Goal: Task Accomplishment & Management: Complete application form

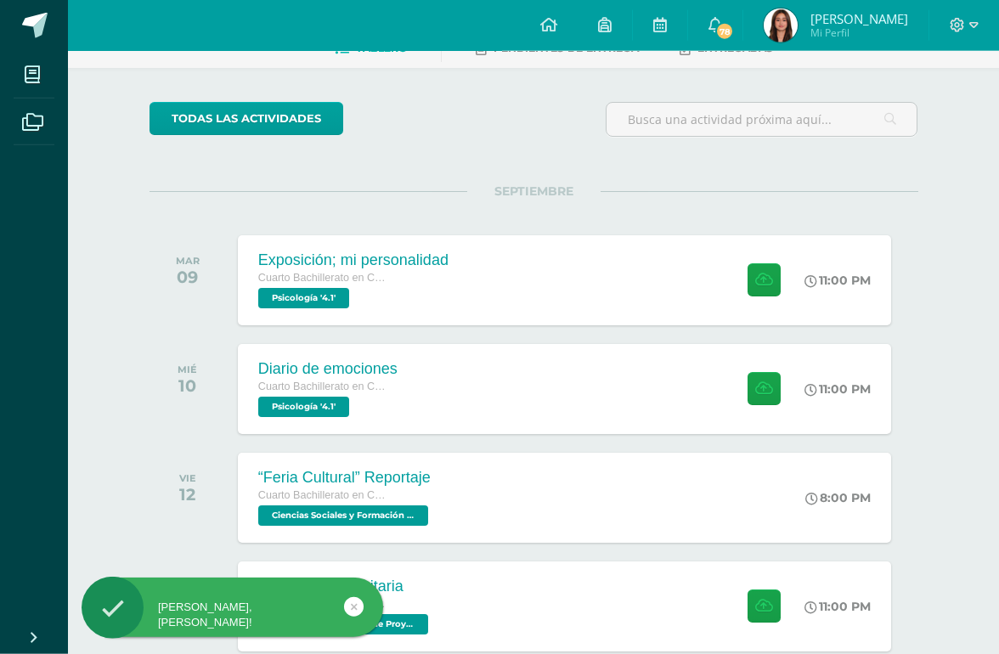
scroll to position [106, 0]
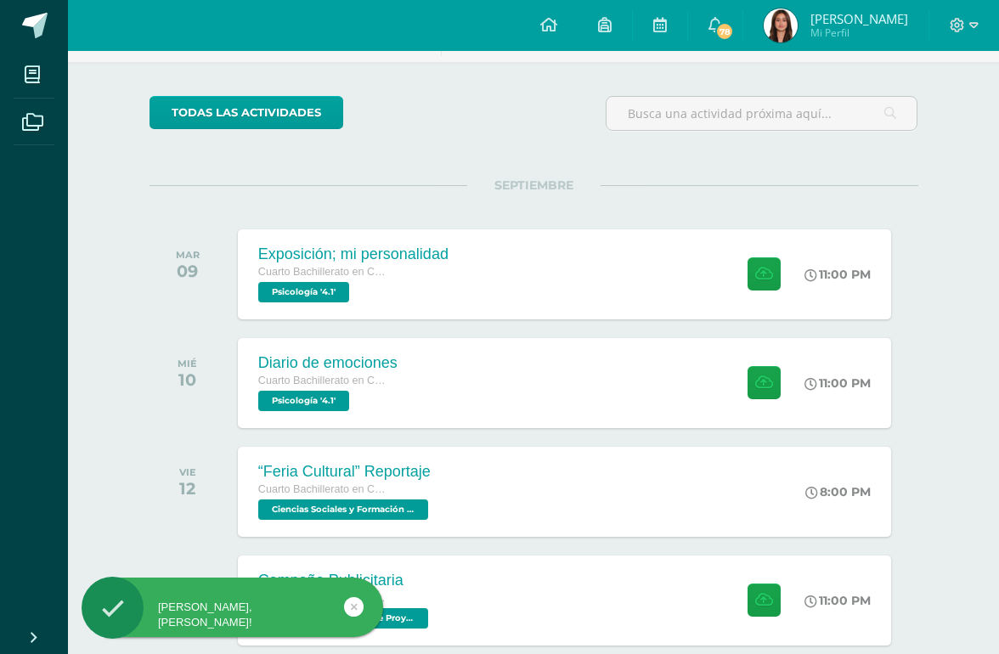
click at [755, 268] on icon at bounding box center [764, 274] width 18 height 14
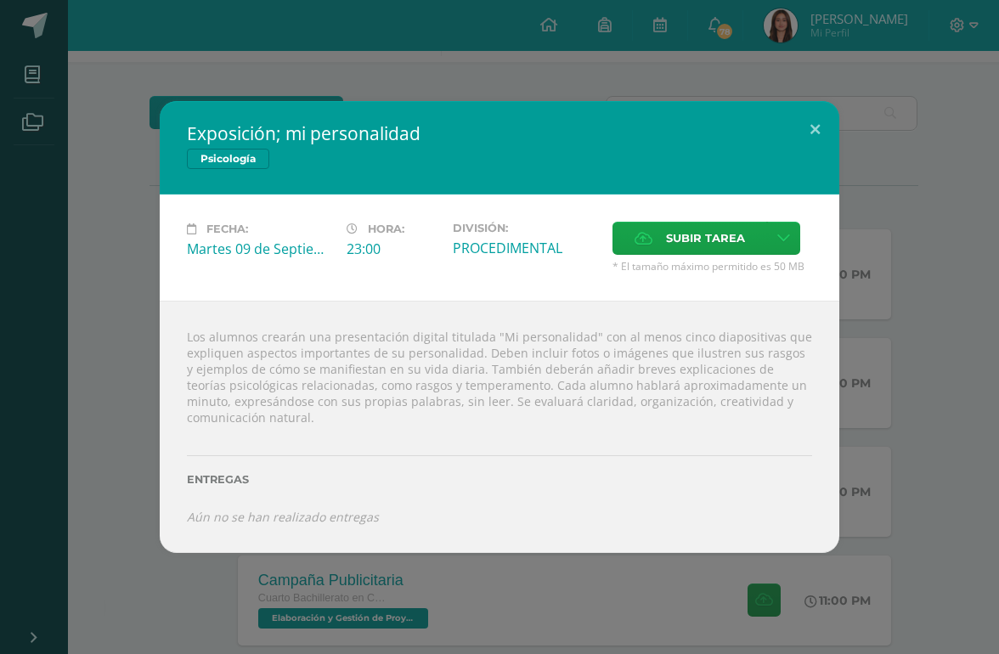
click at [784, 245] on icon at bounding box center [783, 238] width 13 height 14
click at [721, 294] on span "Subir enlace" at bounding box center [716, 301] width 71 height 16
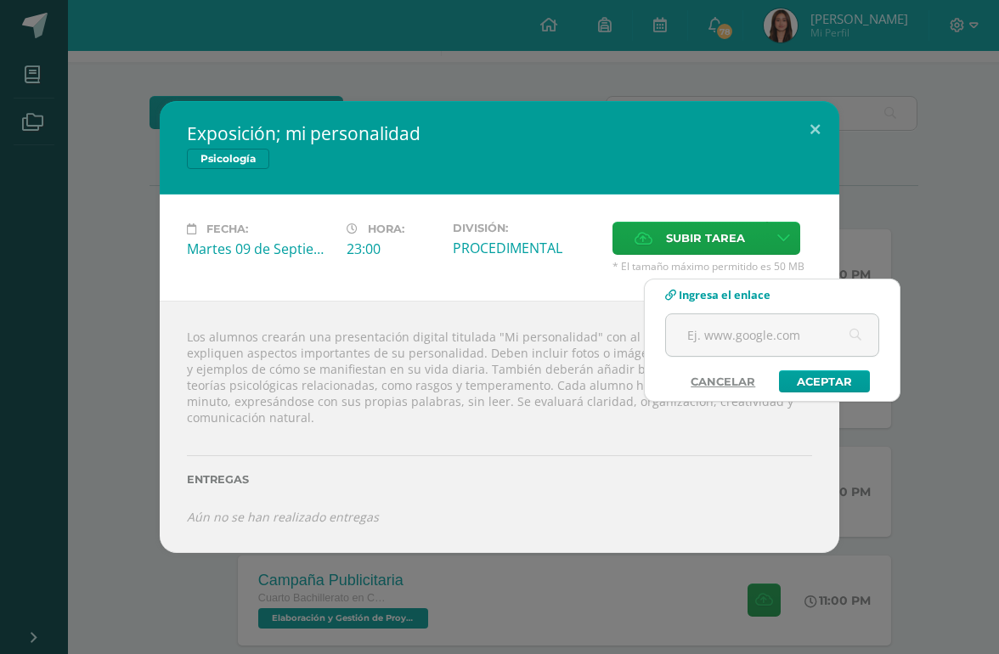
click at [746, 329] on input "text" at bounding box center [772, 335] width 212 height 42
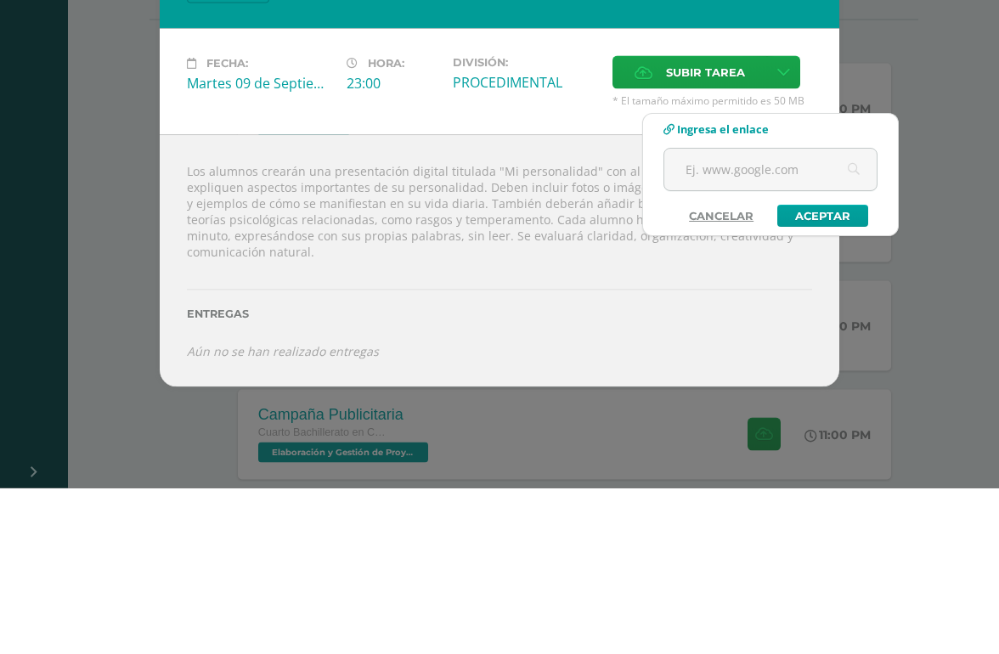
paste input "[URL][DOMAIN_NAME]"
type input "[URL][DOMAIN_NAME]"
click at [787, 370] on link "Aceptar" at bounding box center [822, 381] width 91 height 22
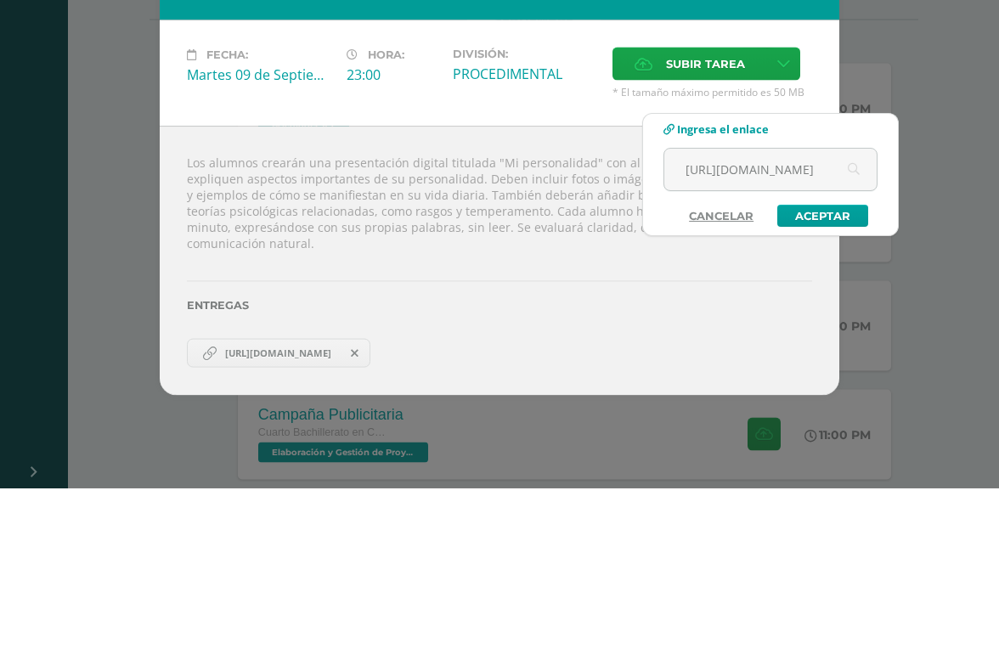
scroll to position [272, 41]
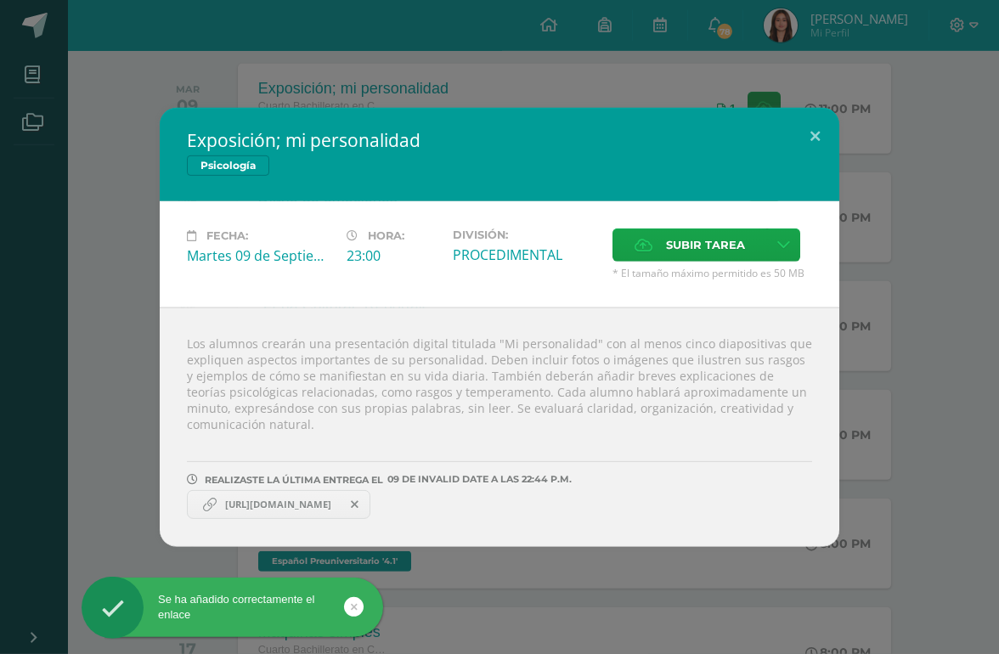
click at [928, 207] on div "Exposición; mi personalidad Psicología Fecha: [DATE] Hora: 23:00 División:" at bounding box center [499, 327] width 985 height 439
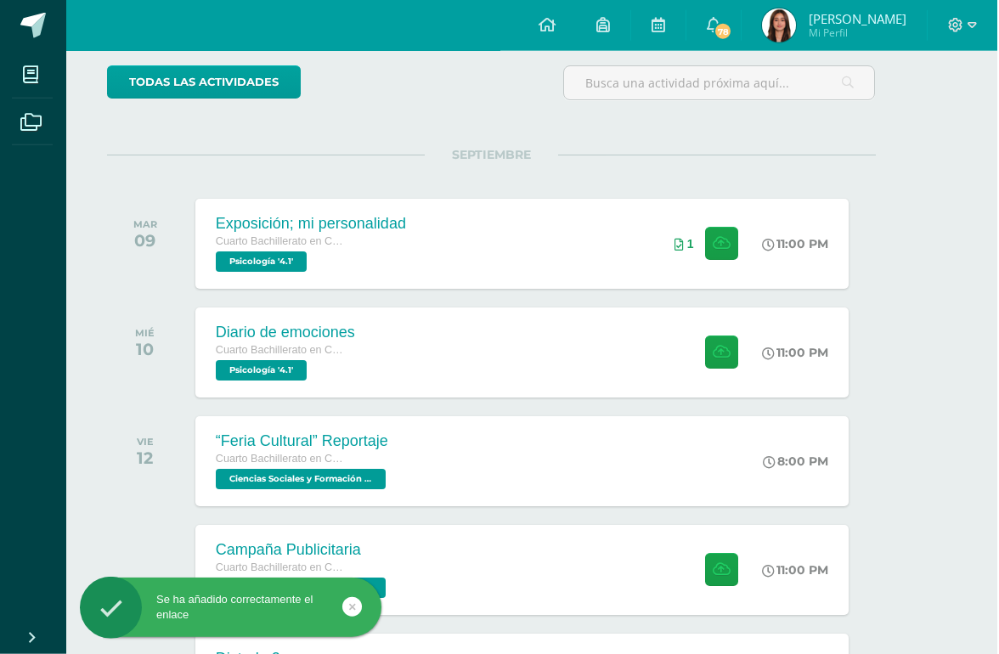
scroll to position [137, 41]
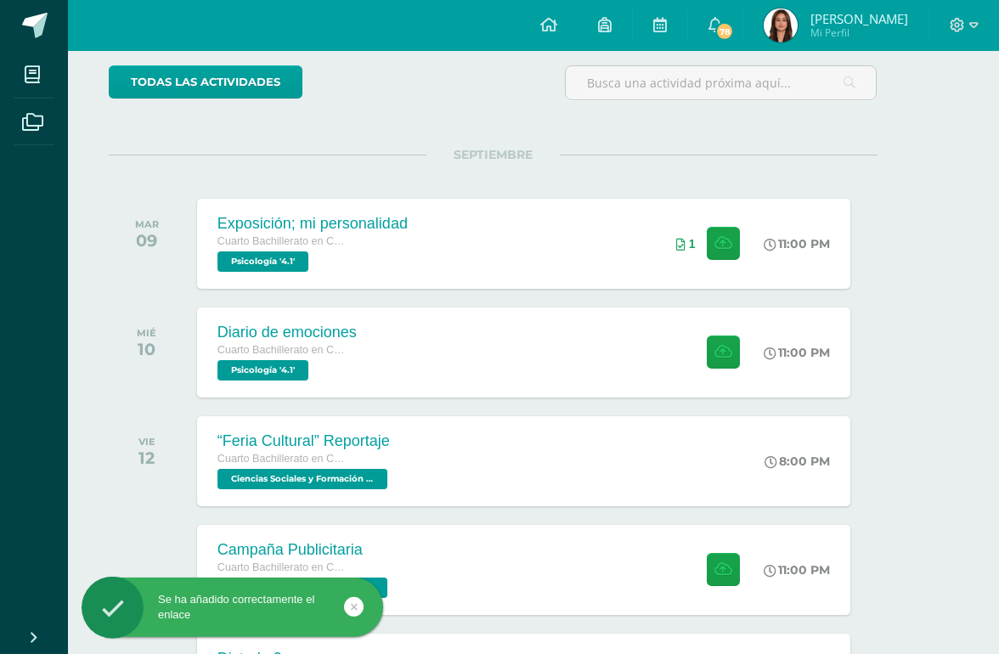
click at [614, 246] on div "Exposición; mi personalidad Cuarto Bachillerato en Ciencias y Letras Psicología…" at bounding box center [523, 244] width 653 height 90
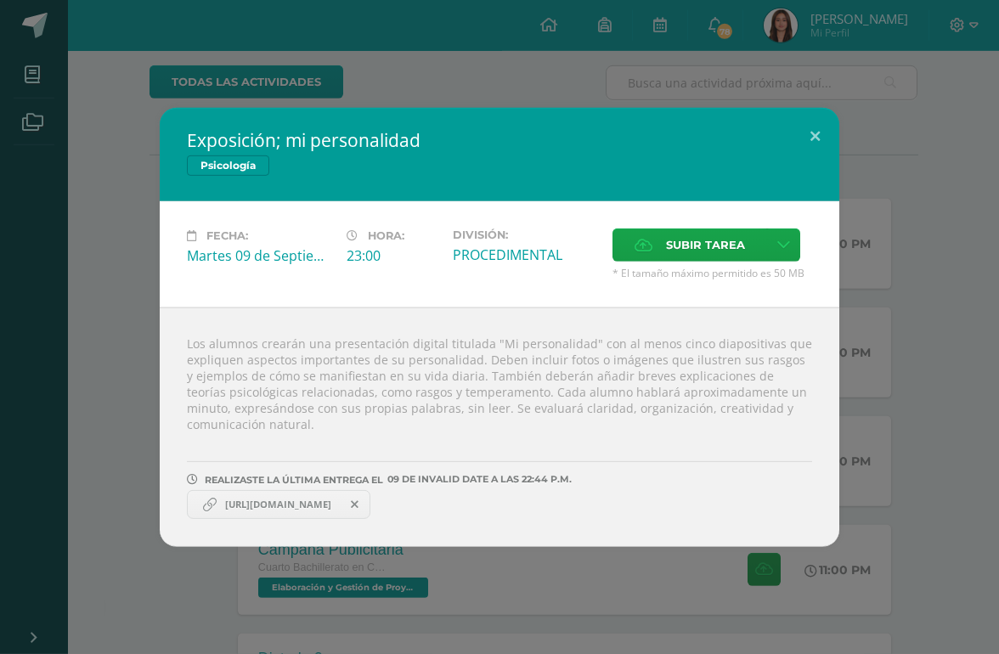
click at [367, 519] on link "[URL][DOMAIN_NAME]" at bounding box center [278, 504] width 183 height 29
click at [340, 511] on span "[URL][DOMAIN_NAME]" at bounding box center [278, 505] width 123 height 14
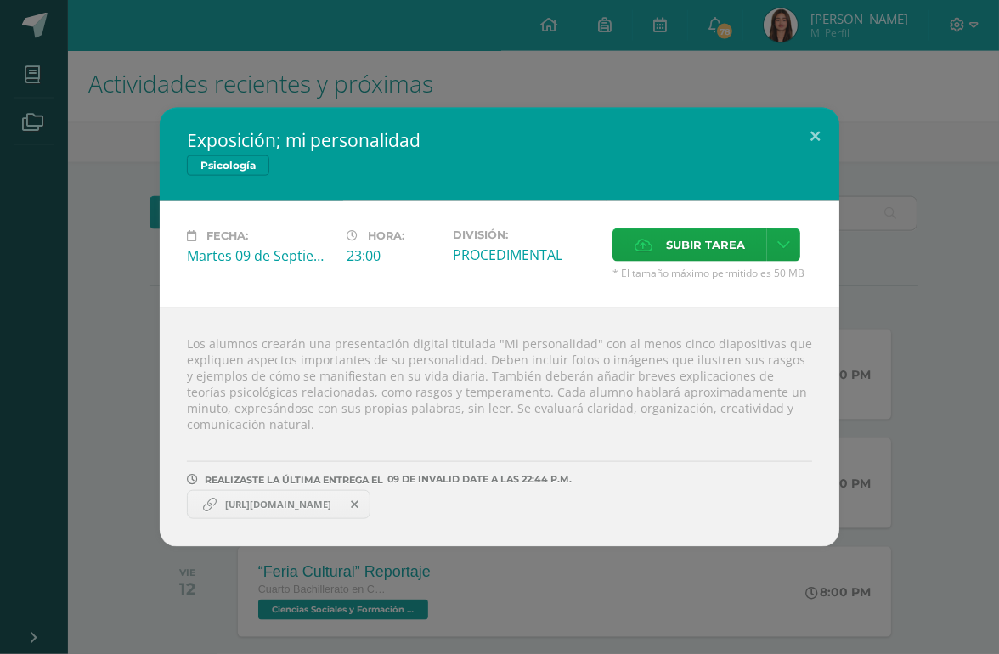
scroll to position [3, 40]
click at [342, 519] on link "[URL][DOMAIN_NAME]" at bounding box center [278, 504] width 183 height 29
click at [340, 511] on span "[URL][DOMAIN_NAME]" at bounding box center [278, 505] width 123 height 14
click at [780, 262] on link at bounding box center [783, 244] width 33 height 33
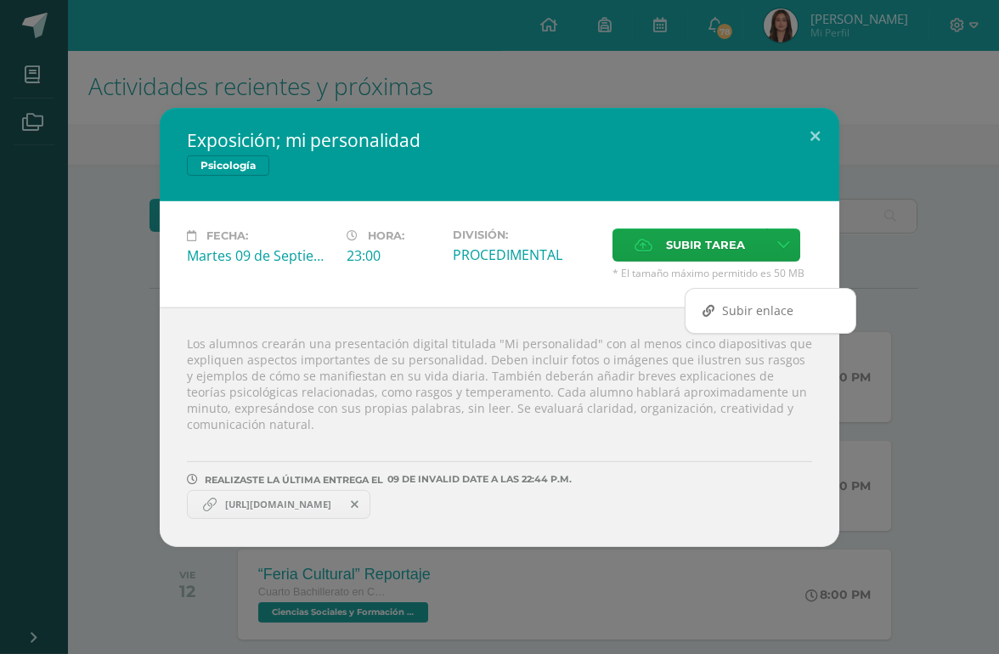
click at [730, 302] on span "Subir enlace" at bounding box center [757, 310] width 71 height 16
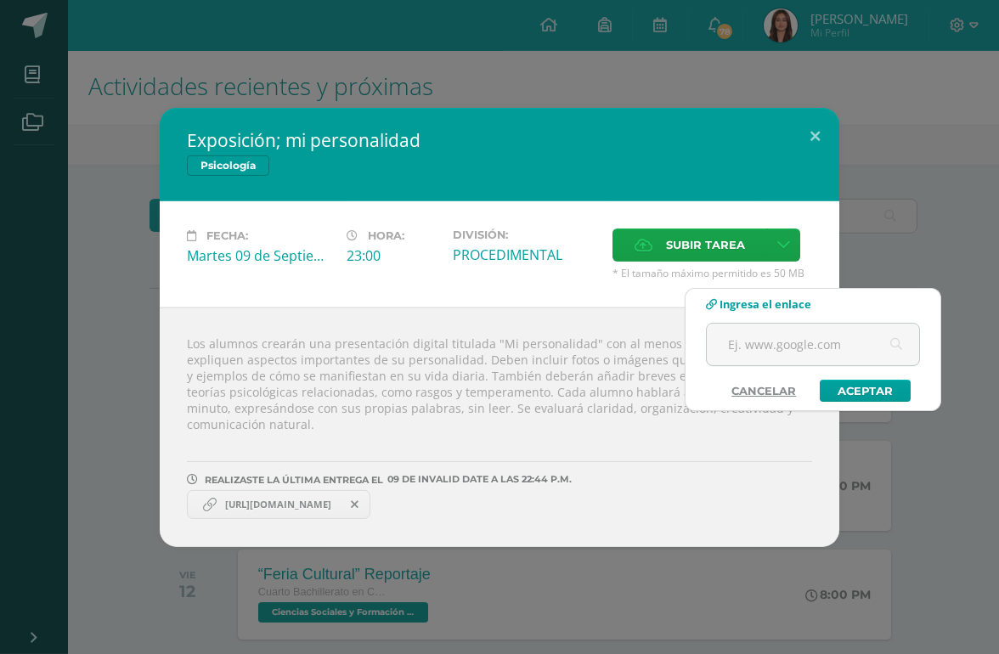
click at [713, 326] on input "text" at bounding box center [813, 345] width 212 height 42
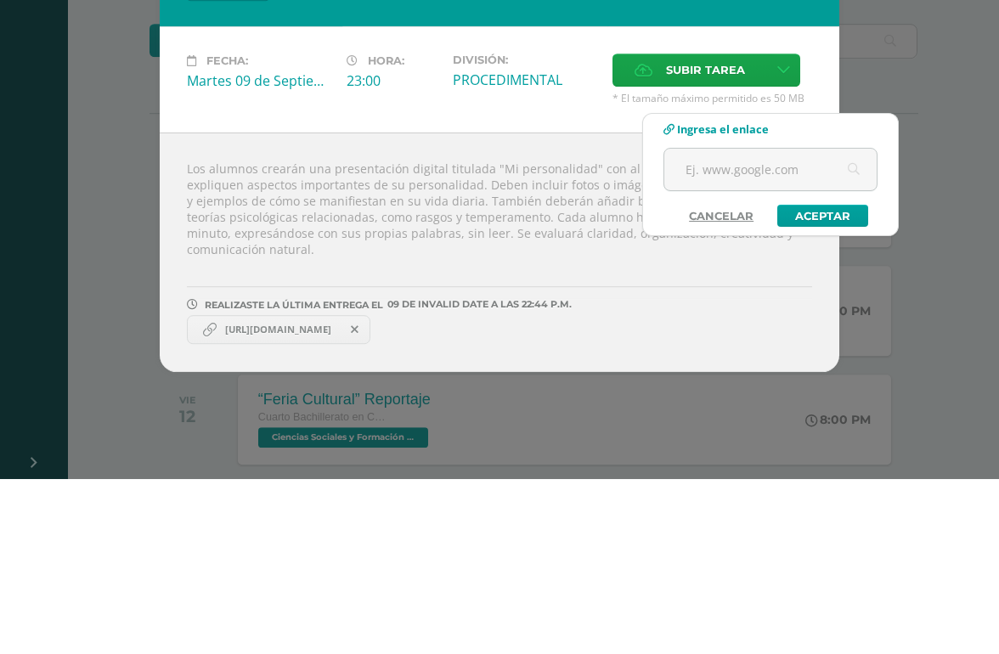
paste input "[URL][DOMAIN_NAME]"
type input "[URL][DOMAIN_NAME]"
click at [788, 380] on link "Aceptar" at bounding box center [822, 391] width 91 height 22
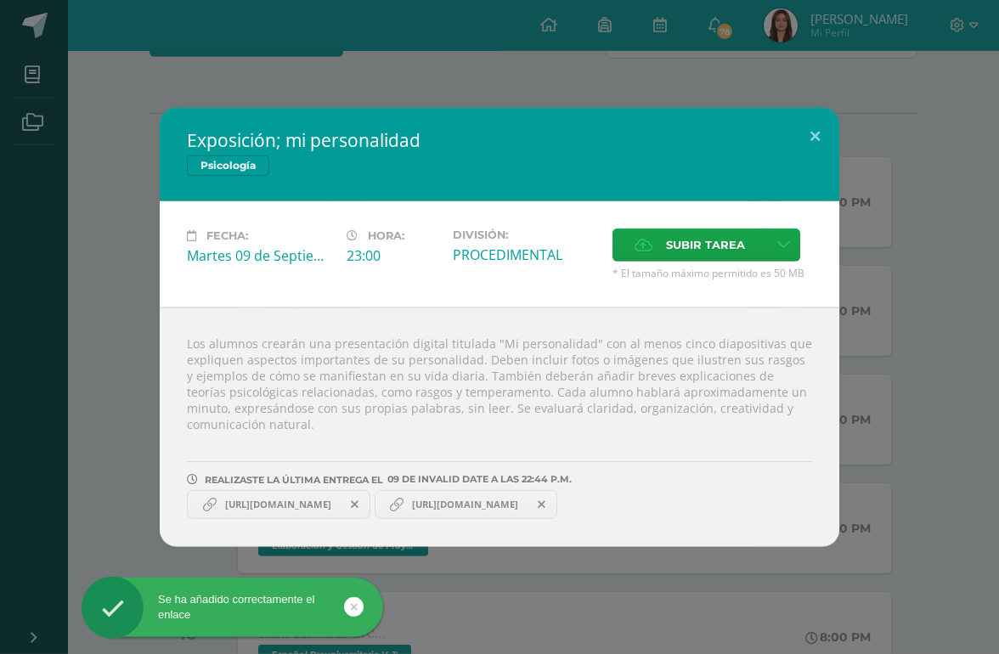
click at [558, 519] on link "[URL][DOMAIN_NAME]" at bounding box center [466, 504] width 183 height 29
click at [956, 269] on div "Exposición; mi personalidad Psicología Fecha: [DATE] Hora: 23:00 División:" at bounding box center [499, 327] width 985 height 439
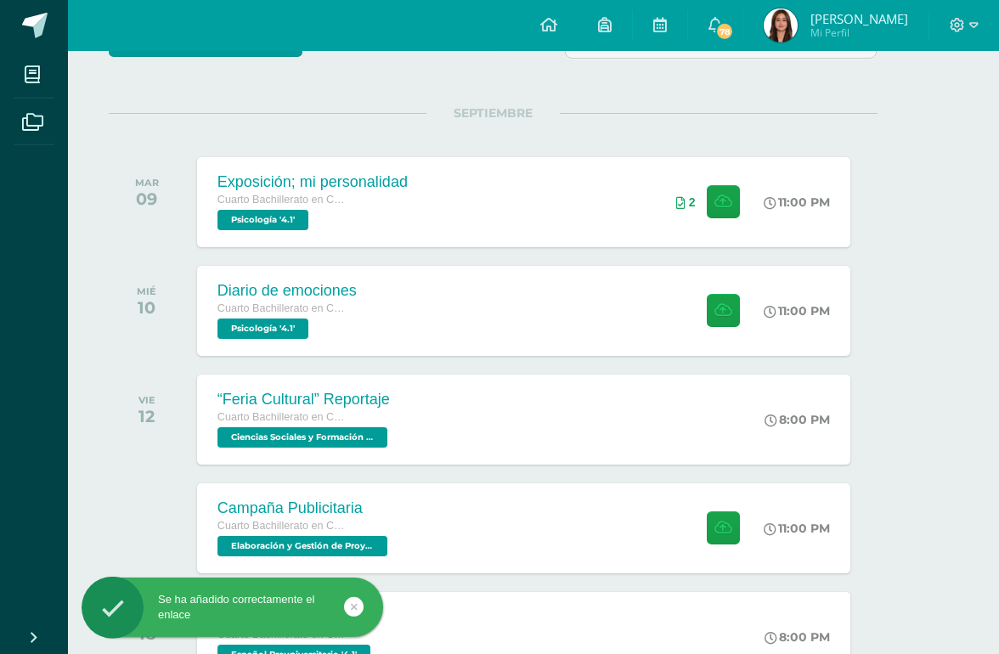
click at [628, 210] on div "Exposición; mi personalidad Cuarto Bachillerato en Ciencias y Letras Psicología…" at bounding box center [523, 202] width 653 height 90
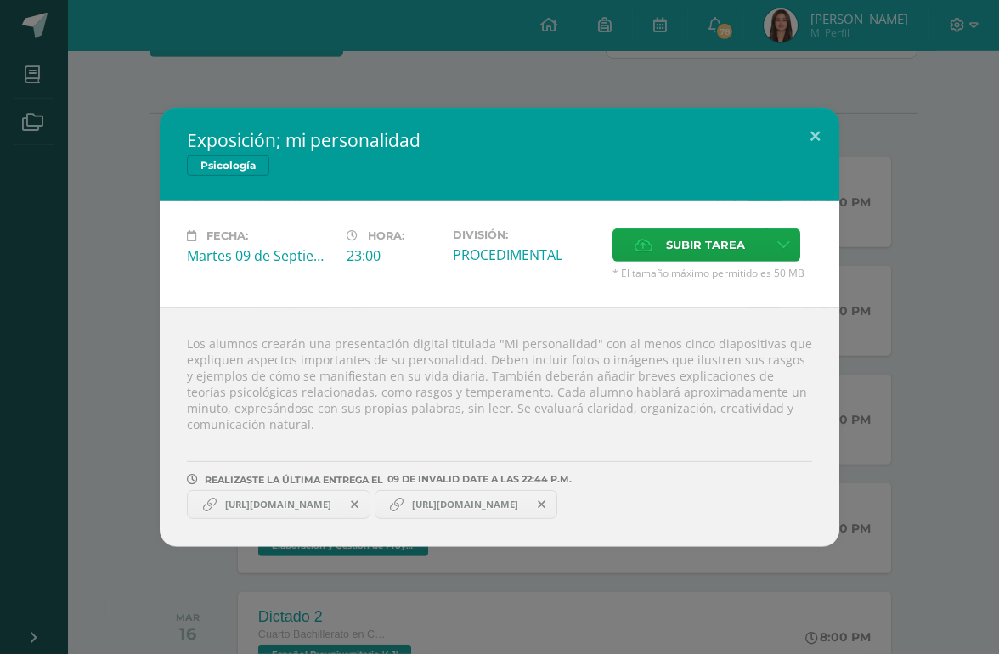
click at [340, 511] on span "[URL][DOMAIN_NAME]" at bounding box center [278, 505] width 123 height 14
click at [369, 519] on link "[URL][DOMAIN_NAME]" at bounding box center [278, 504] width 183 height 29
click at [927, 143] on div "Exposición; mi personalidad Psicología Fecha: [DATE] Hora: 23:00 División:" at bounding box center [499, 327] width 985 height 439
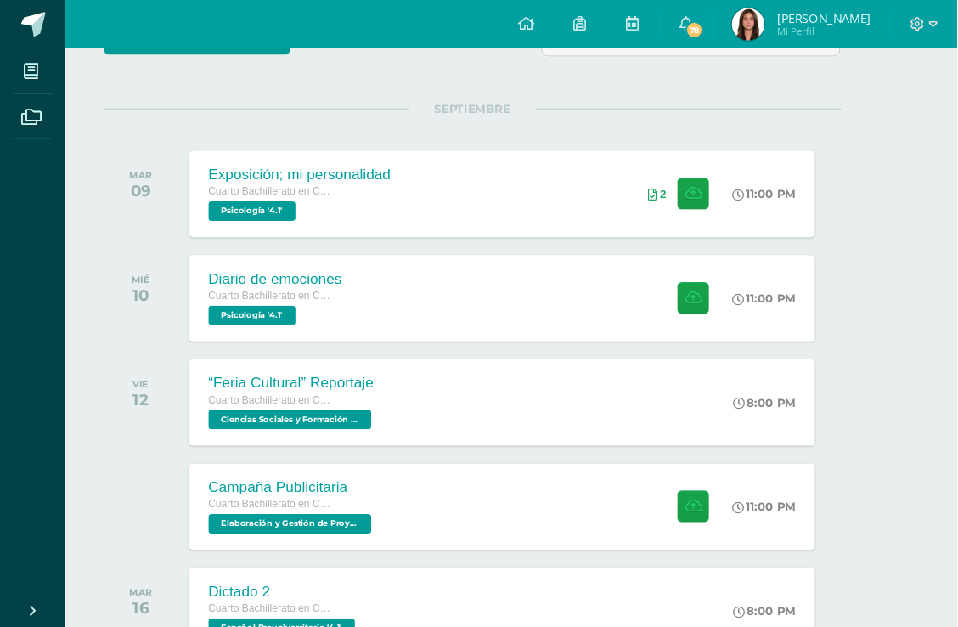
scroll to position [0, 16]
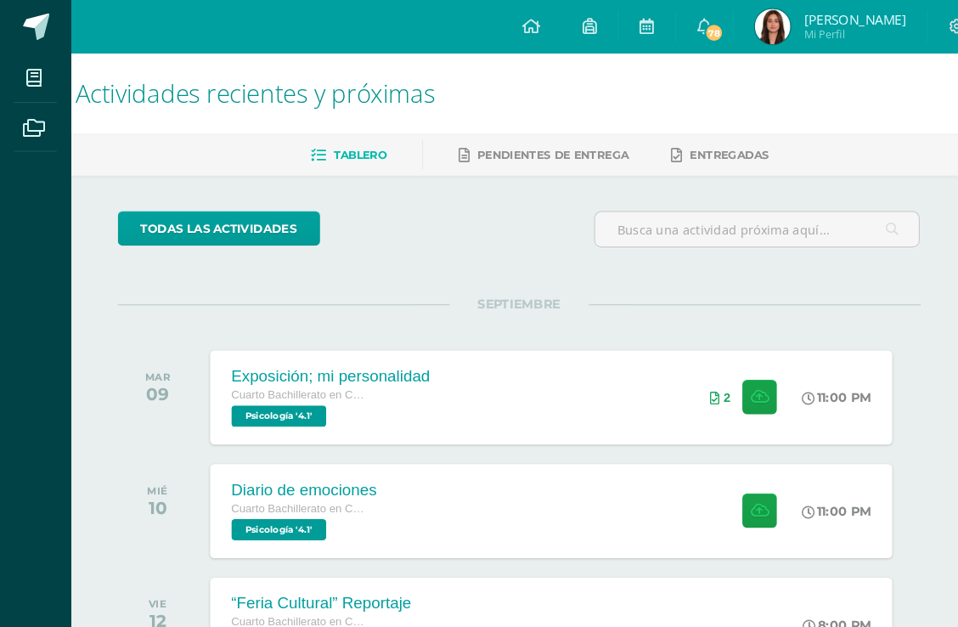
click at [641, 378] on div "Exposición; mi personalidad Cuarto Bachillerato en Ciencias y Letras Psicología…" at bounding box center [527, 381] width 653 height 90
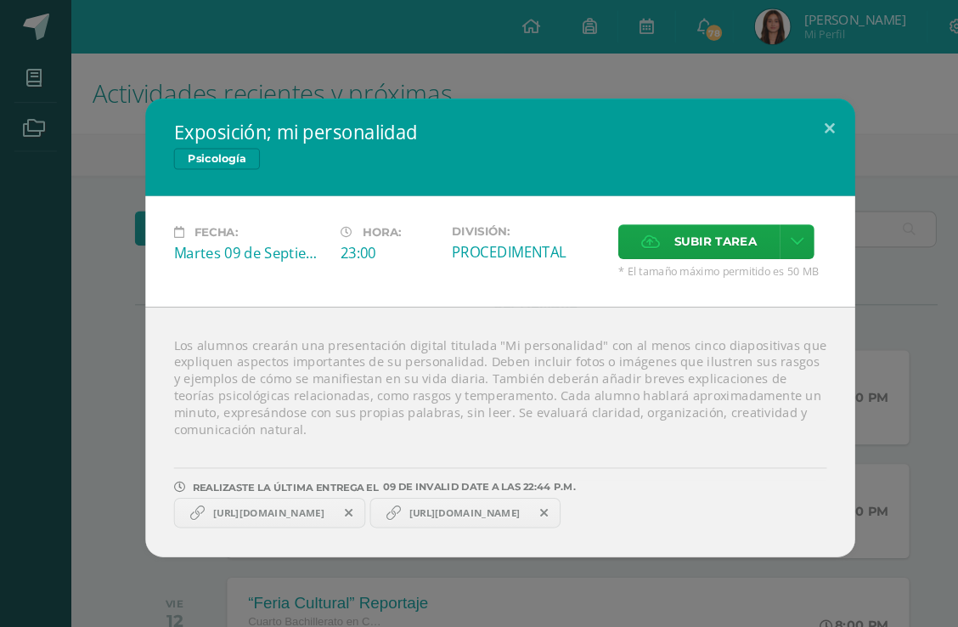
click at [536, 500] on span at bounding box center [521, 491] width 29 height 19
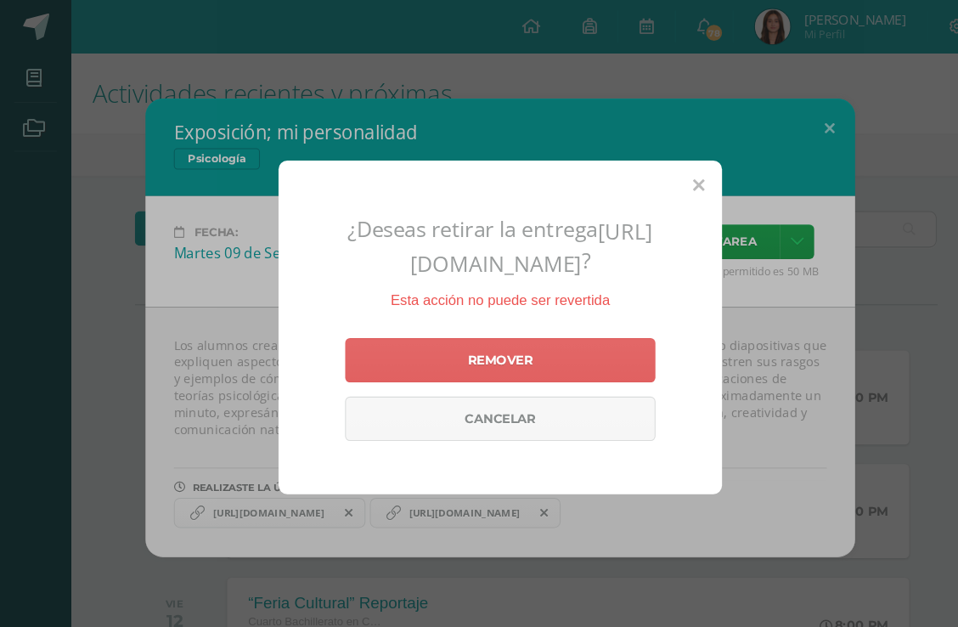
click at [518, 366] on link "Remover" at bounding box center [478, 345] width 297 height 42
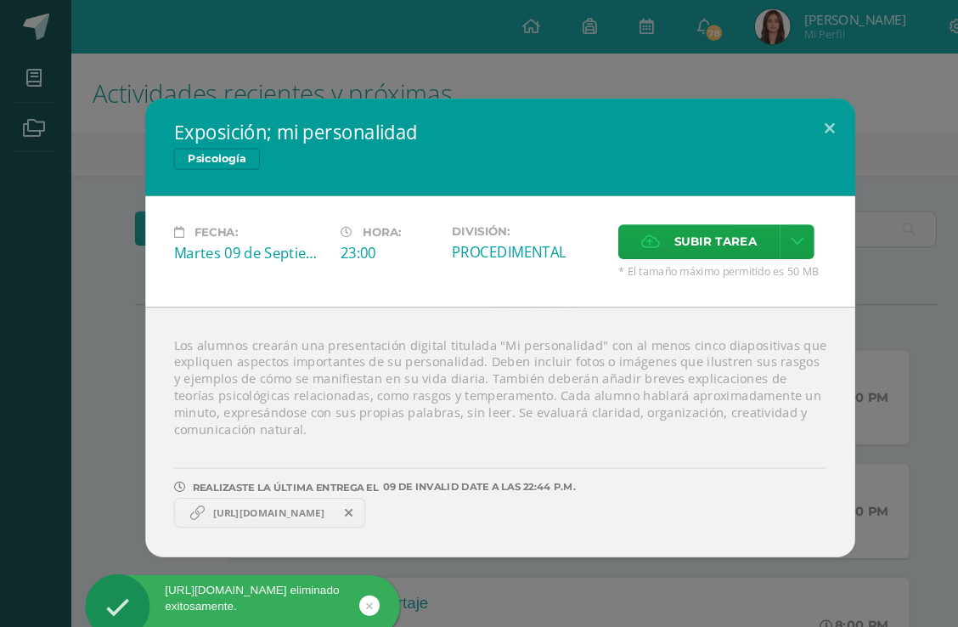
click at [349, 500] on span at bounding box center [334, 491] width 29 height 19
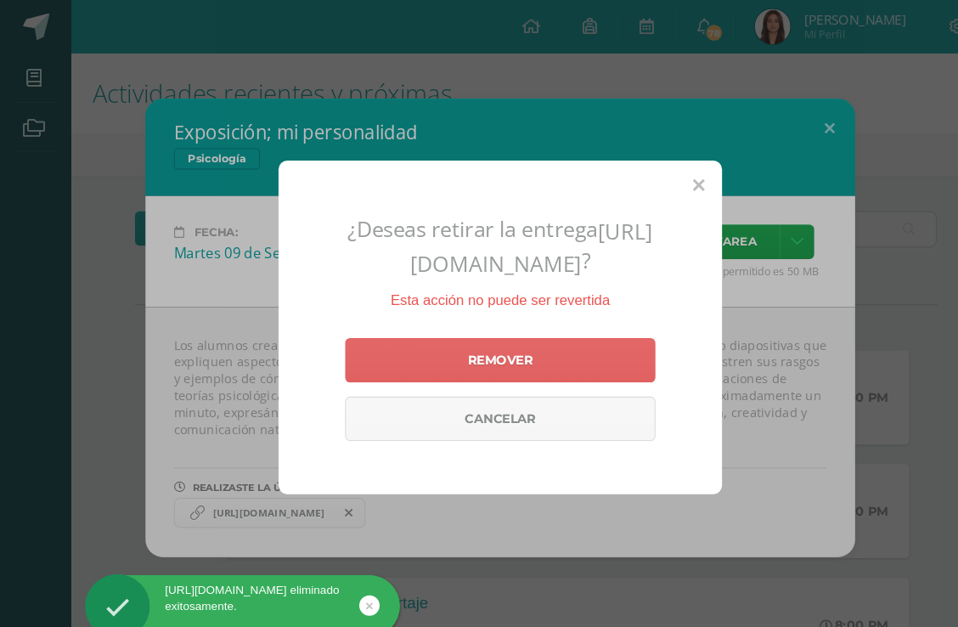
click at [509, 366] on link "Remover" at bounding box center [478, 345] width 297 height 42
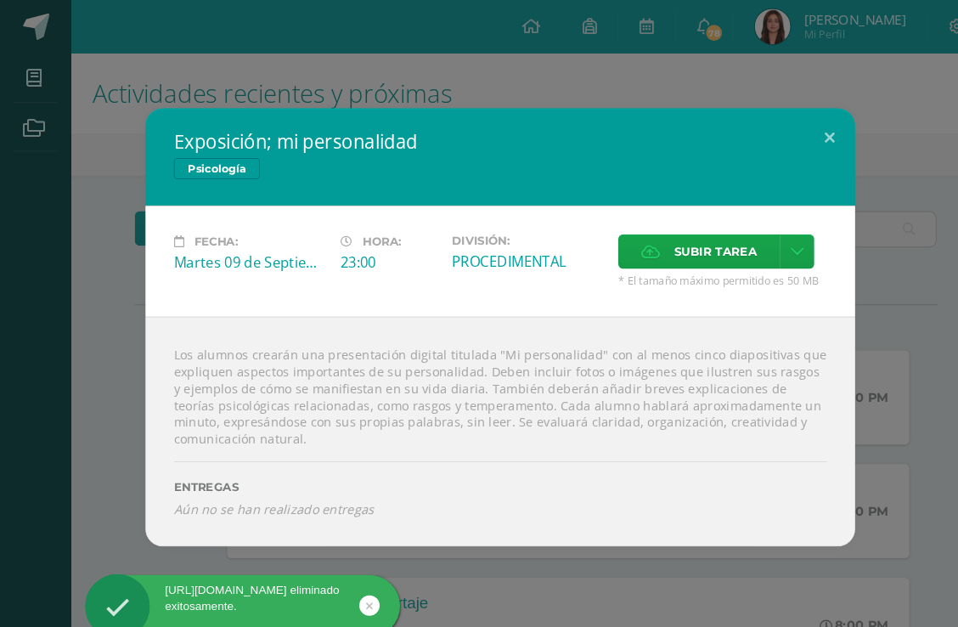
click at [699, 251] on span "Subir tarea" at bounding box center [685, 240] width 79 height 31
click at [0, 0] on input "Subir tarea" at bounding box center [0, 0] width 0 height 0
click at [762, 248] on icon at bounding box center [763, 241] width 13 height 14
click at [724, 284] on link "Subir enlace" at bounding box center [720, 289] width 170 height 26
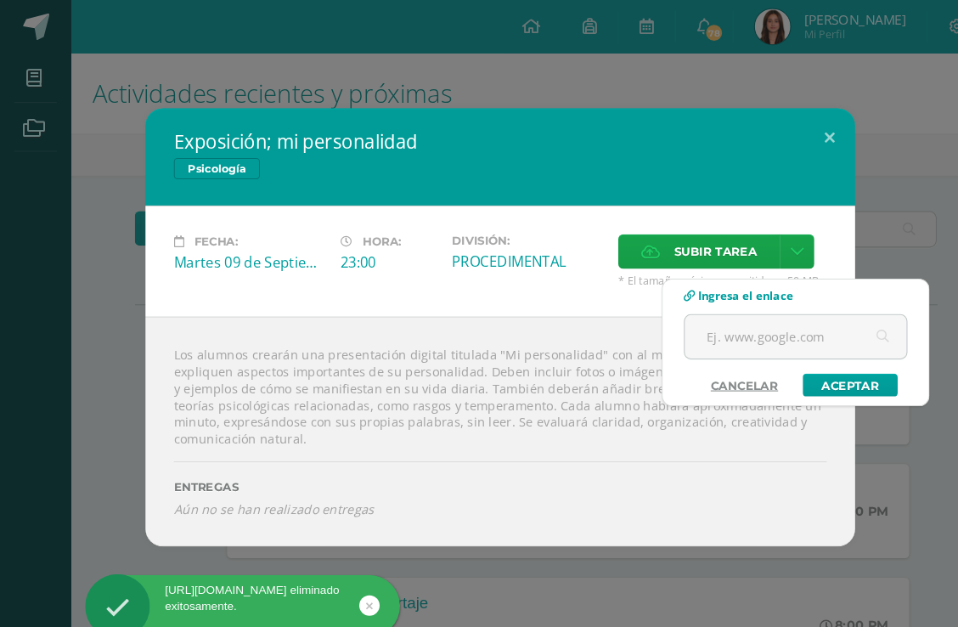
click at [743, 324] on input "text" at bounding box center [762, 323] width 212 height 42
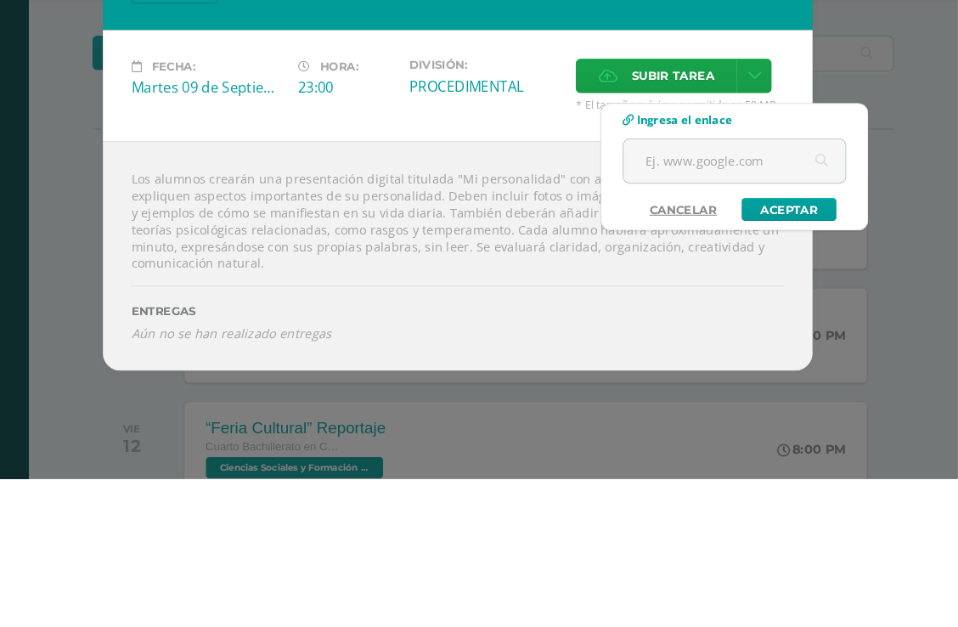
paste input "[URL][DOMAIN_NAME]"
type input "[URL][DOMAIN_NAME]"
click at [751, 358] on link "Aceptar" at bounding box center [796, 369] width 91 height 22
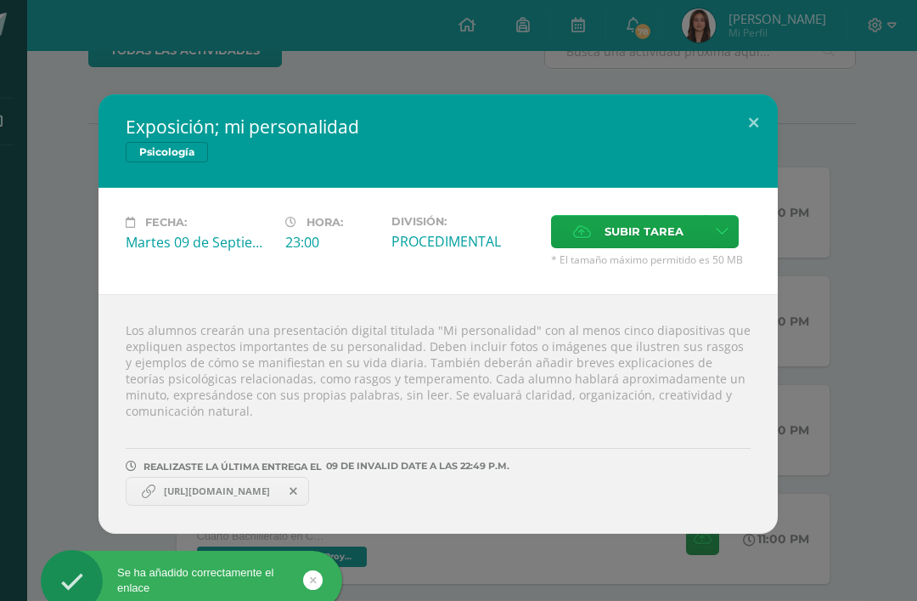
scroll to position [0, 0]
